Goal: Transaction & Acquisition: Subscribe to service/newsletter

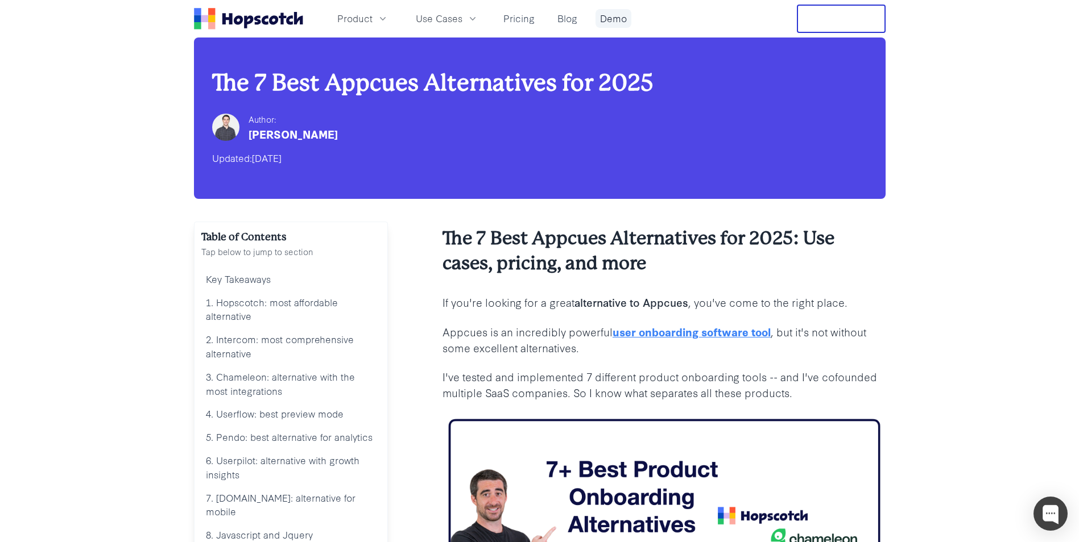
click at [612, 19] on link "Demo" at bounding box center [613, 18] width 36 height 19
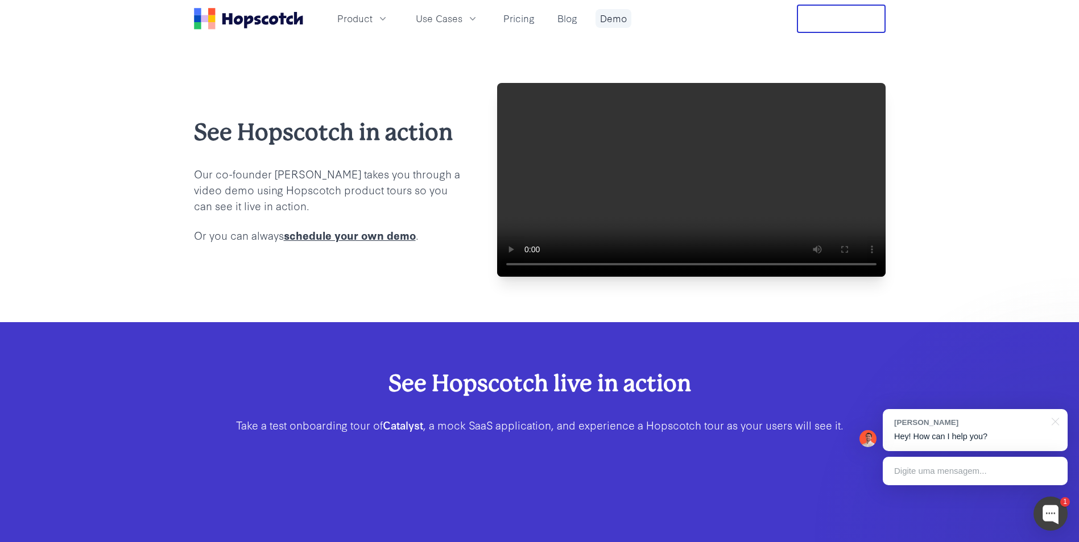
click at [614, 15] on link "Demo" at bounding box center [613, 18] width 36 height 19
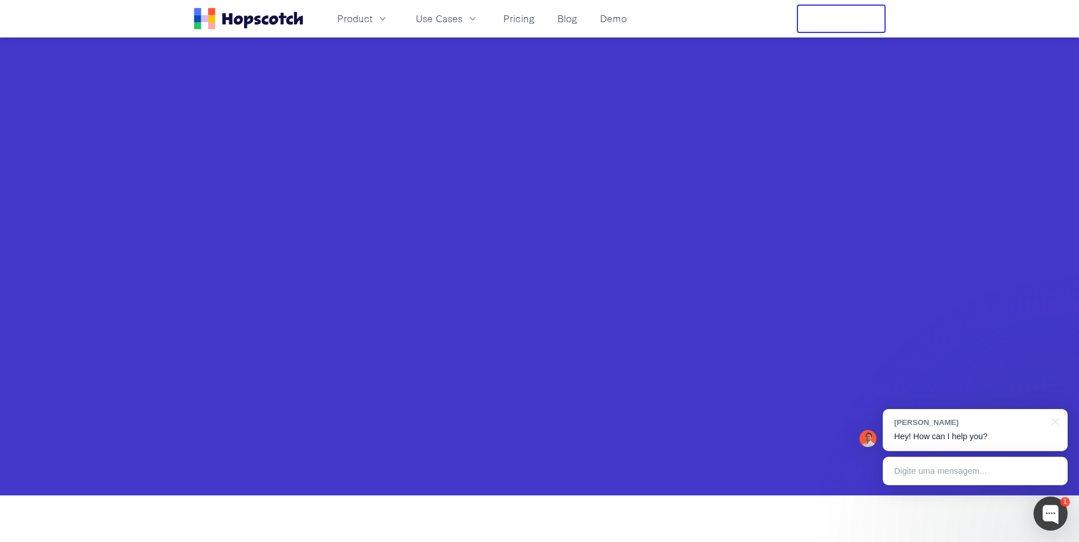
scroll to position [458, 0]
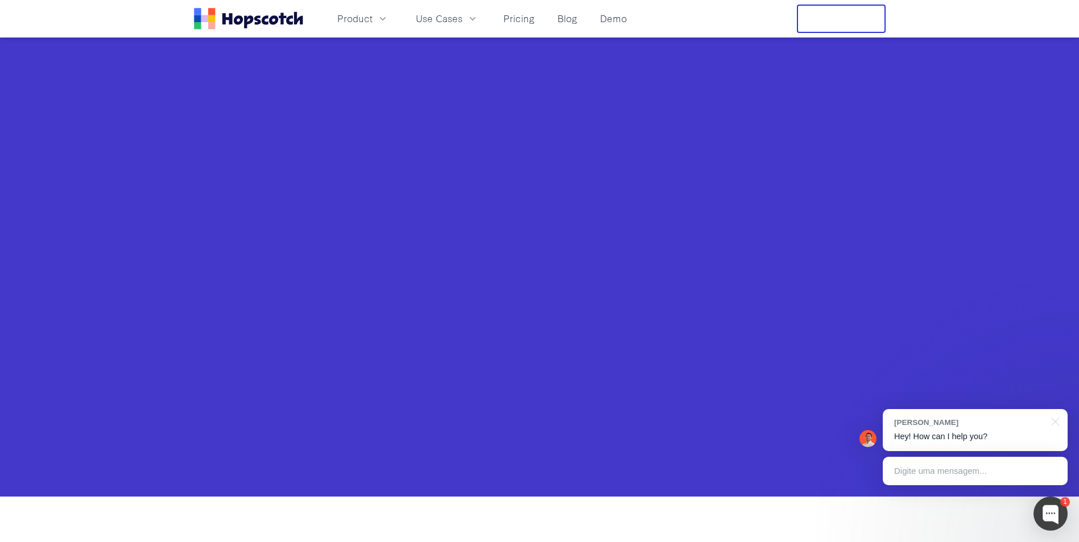
click at [198, 120] on div "See Hopscotch live in action Take a test onboarding tour of Catalyst , a mock S…" at bounding box center [539, 181] width 1079 height 631
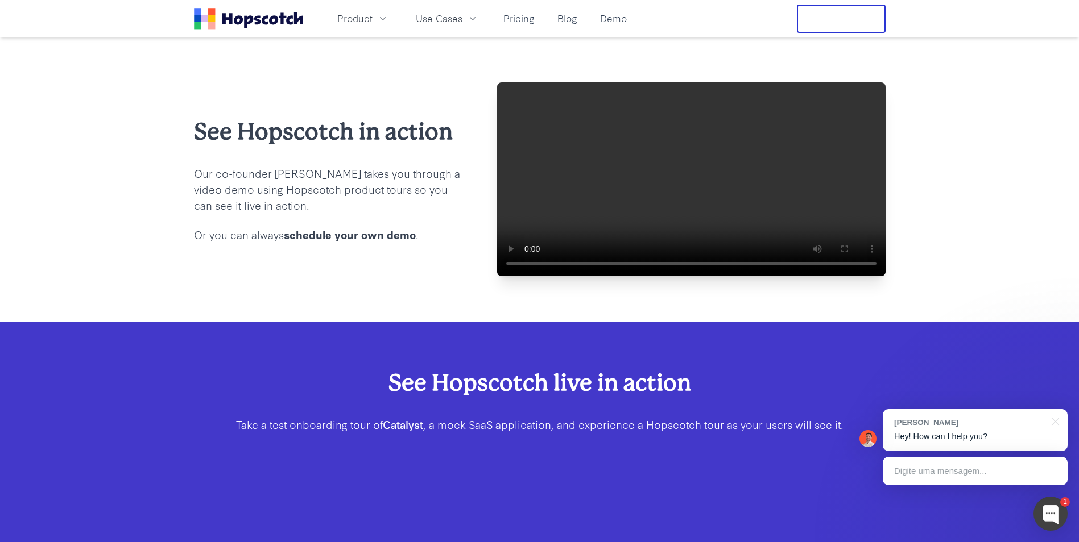
scroll to position [0, 0]
click at [827, 26] on button "Free Trial" at bounding box center [841, 19] width 89 height 28
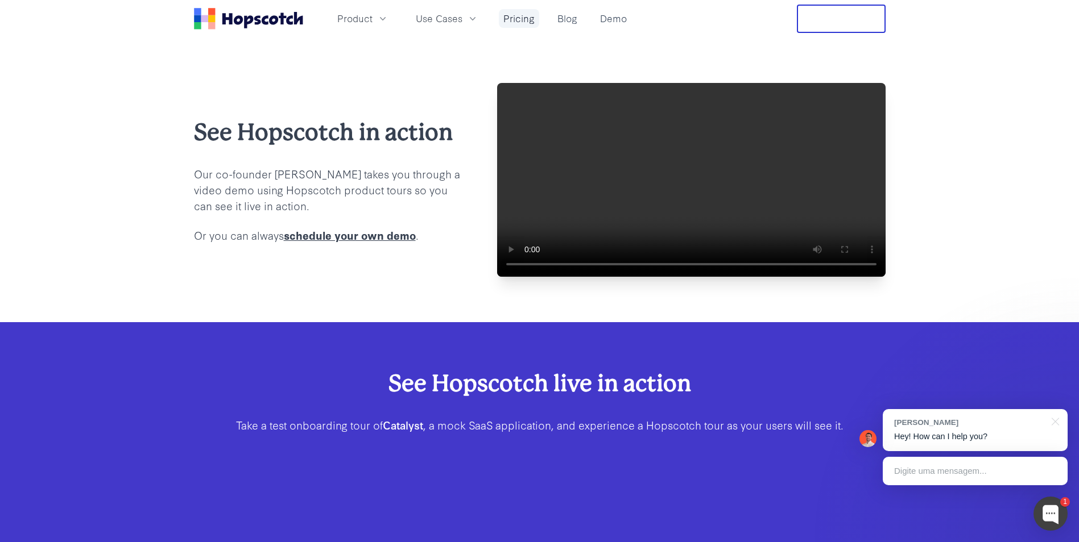
click at [509, 17] on link "Pricing" at bounding box center [519, 18] width 40 height 19
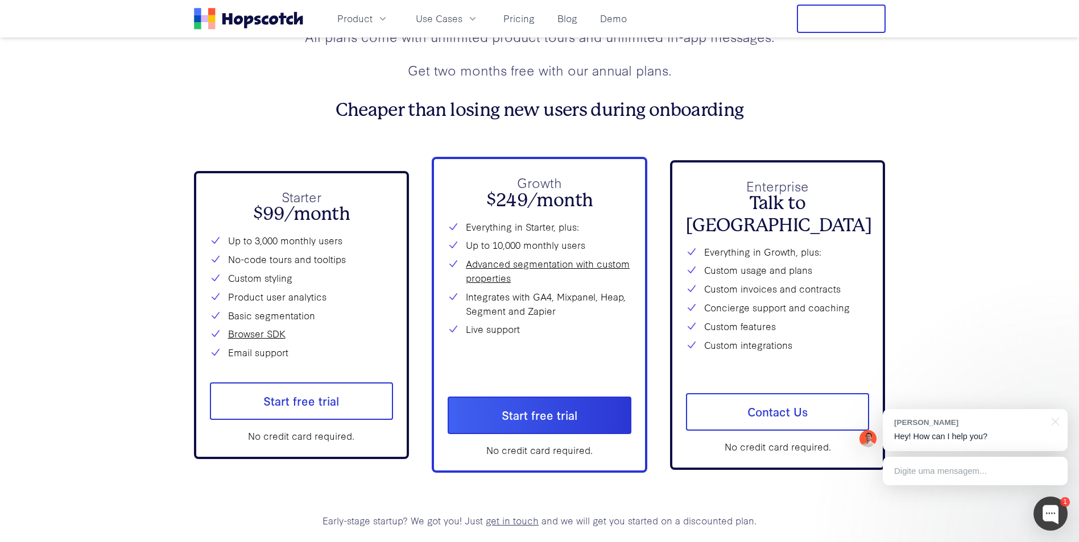
scroll to position [4221, 0]
